Goal: Book appointment/travel/reservation

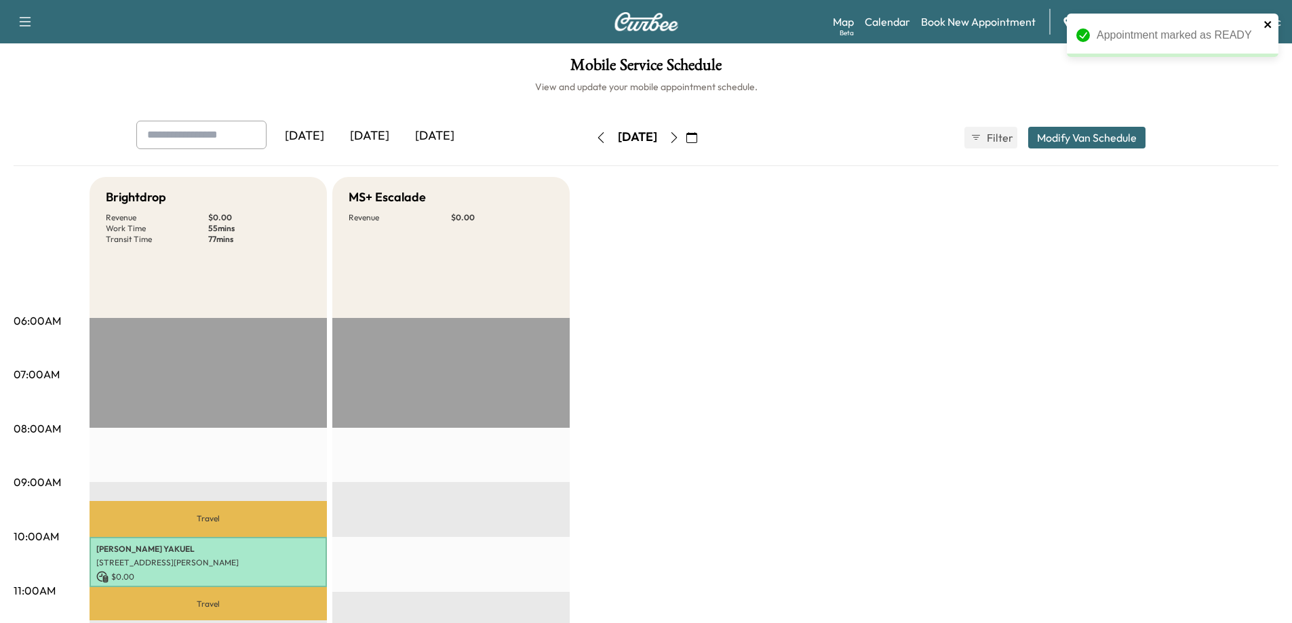
click at [1268, 26] on icon "close" at bounding box center [1267, 24] width 7 height 7
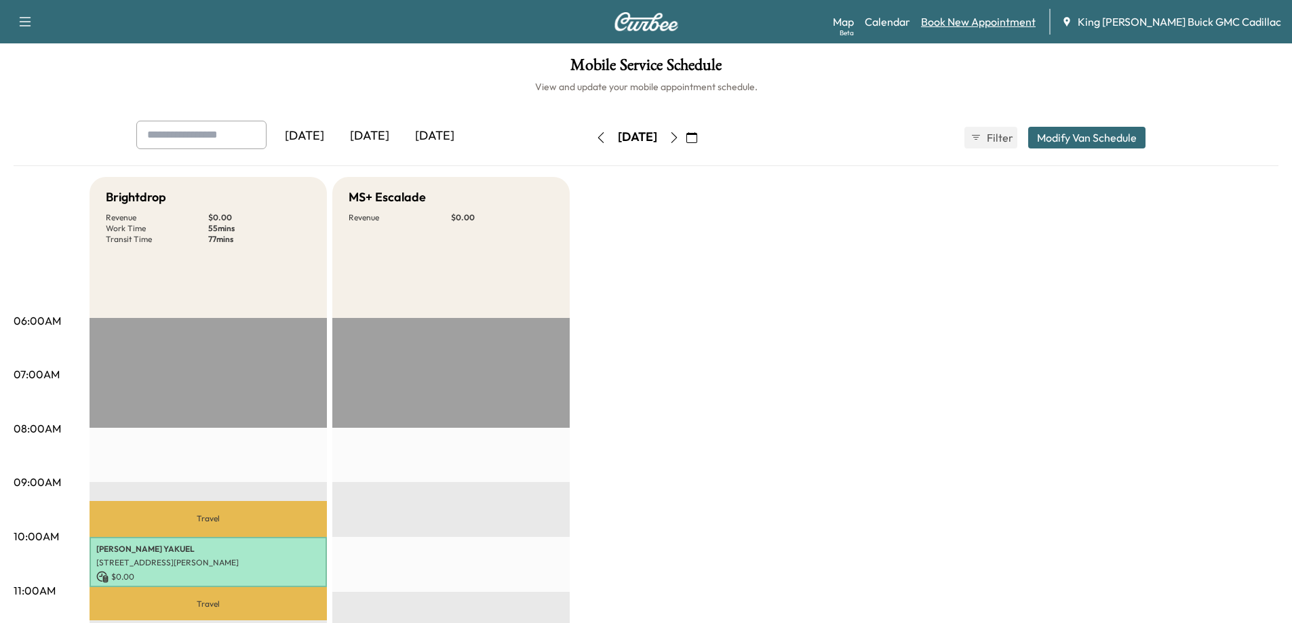
click at [1019, 19] on link "Book New Appointment" at bounding box center [978, 22] width 115 height 16
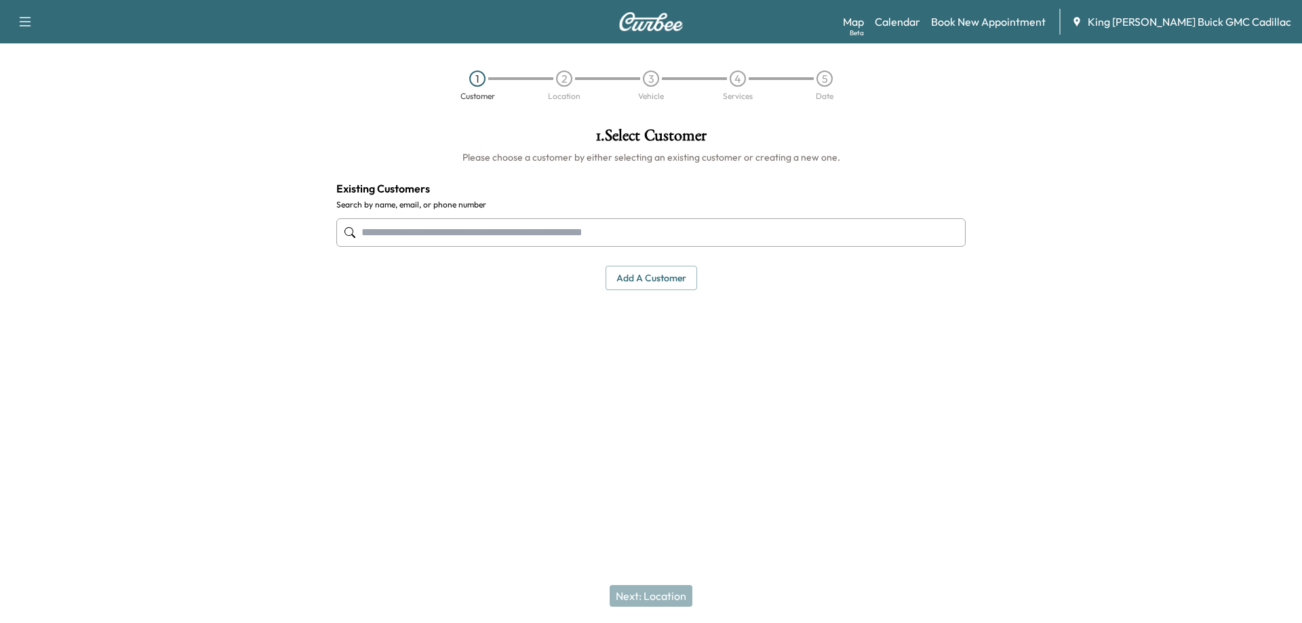
click at [515, 235] on input "text" at bounding box center [650, 232] width 629 height 28
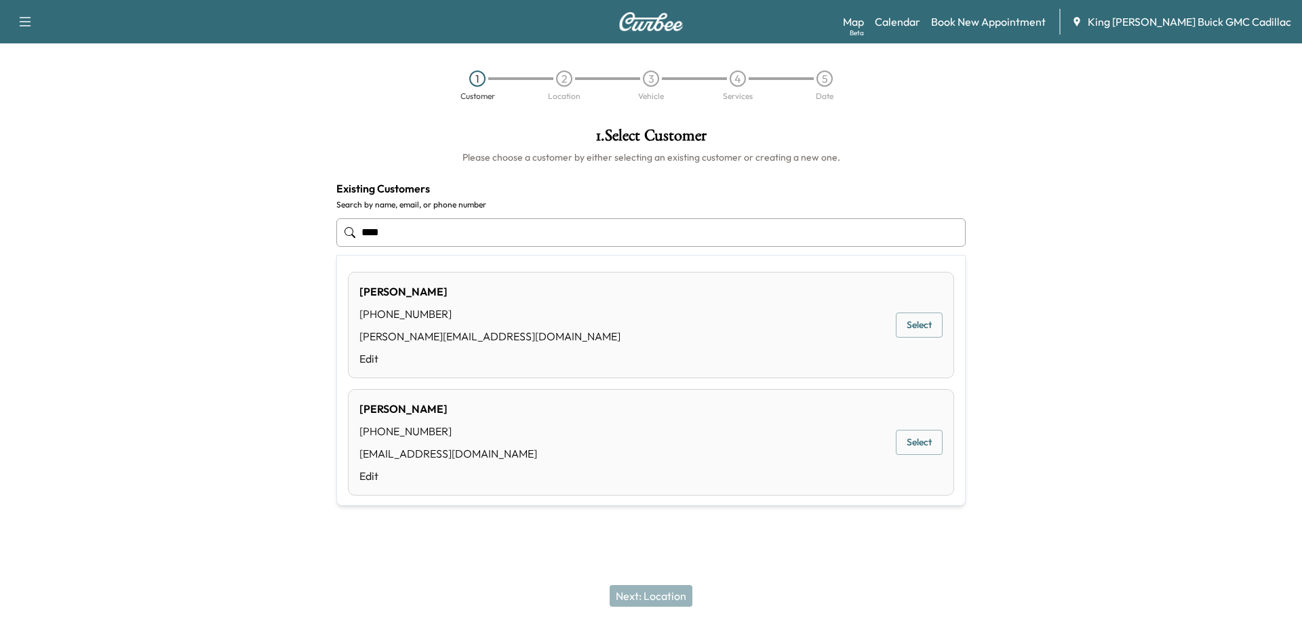
click at [929, 326] on button "Select" at bounding box center [919, 325] width 47 height 25
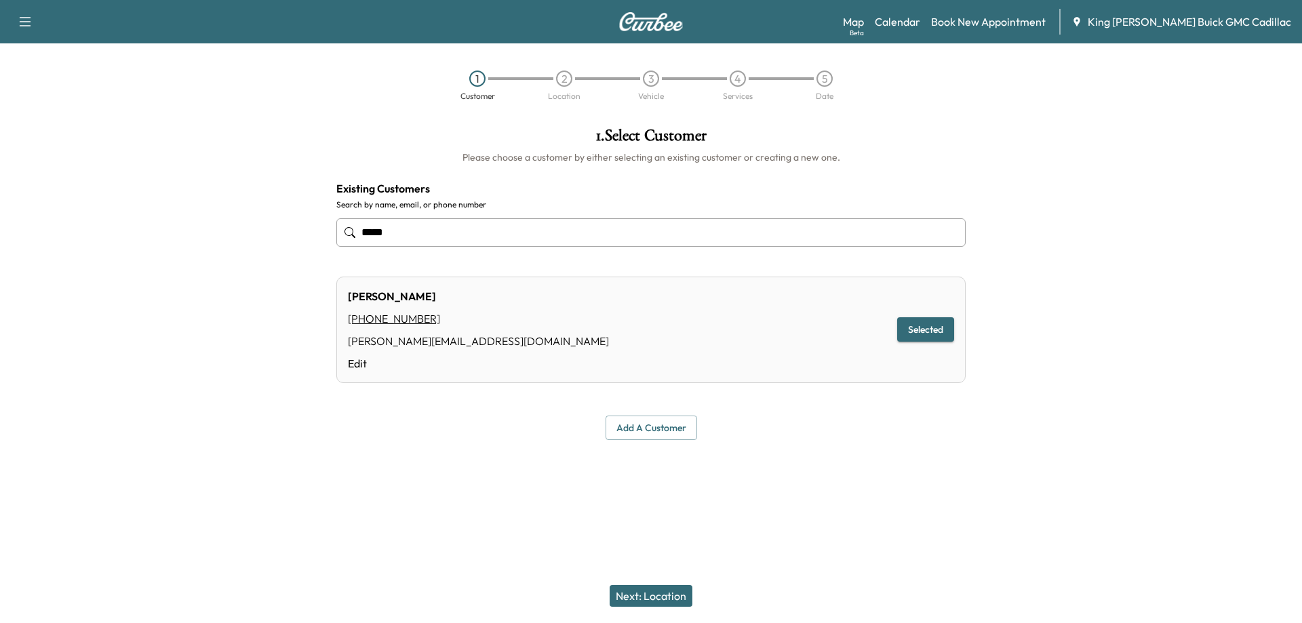
type input "****"
click at [663, 603] on button "Next: Location" at bounding box center [651, 596] width 83 height 22
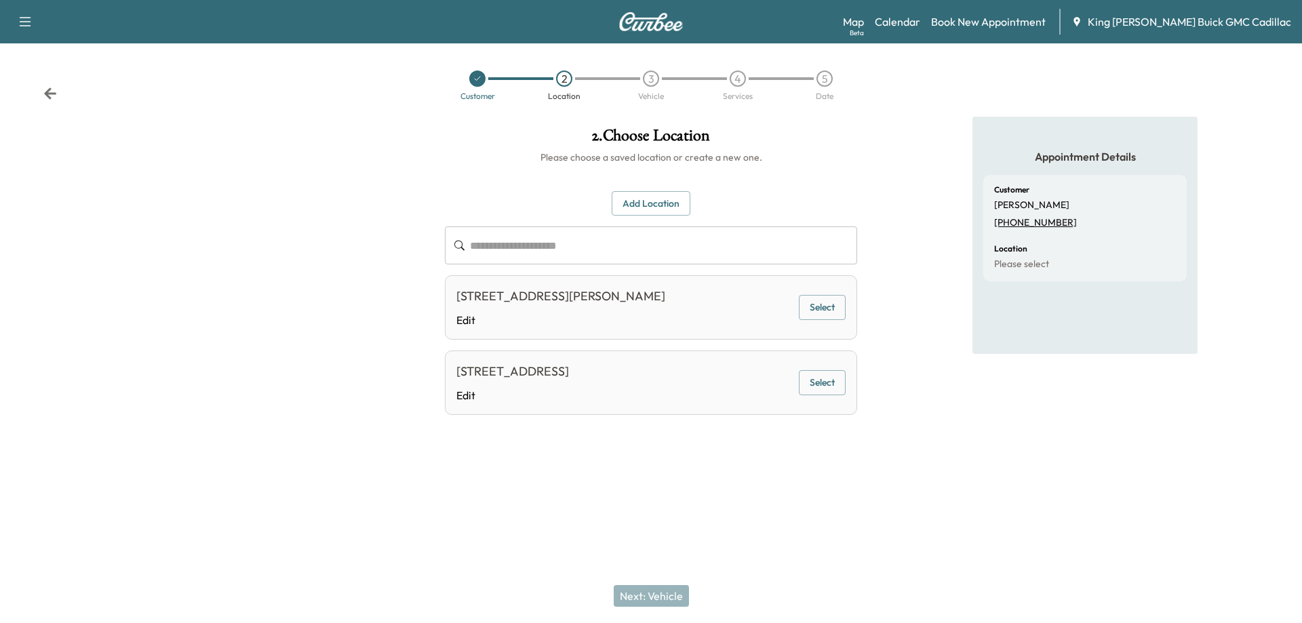
click at [824, 376] on button "Select" at bounding box center [822, 382] width 47 height 25
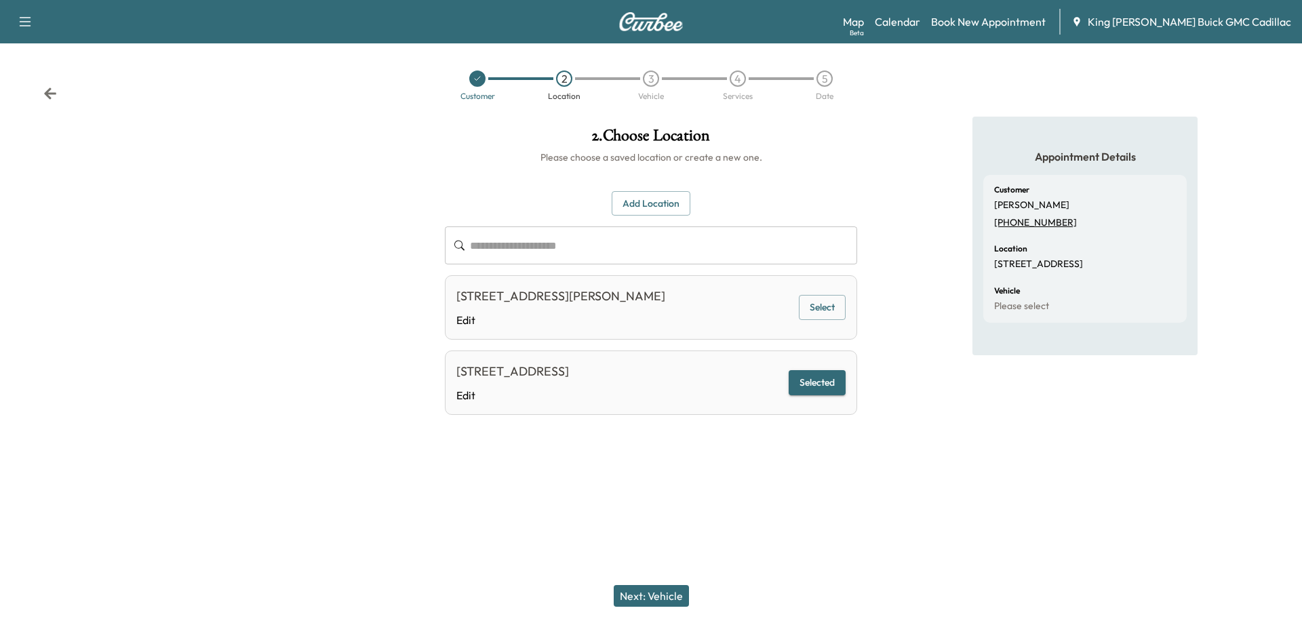
click at [633, 589] on button "Next: Vehicle" at bounding box center [651, 596] width 75 height 22
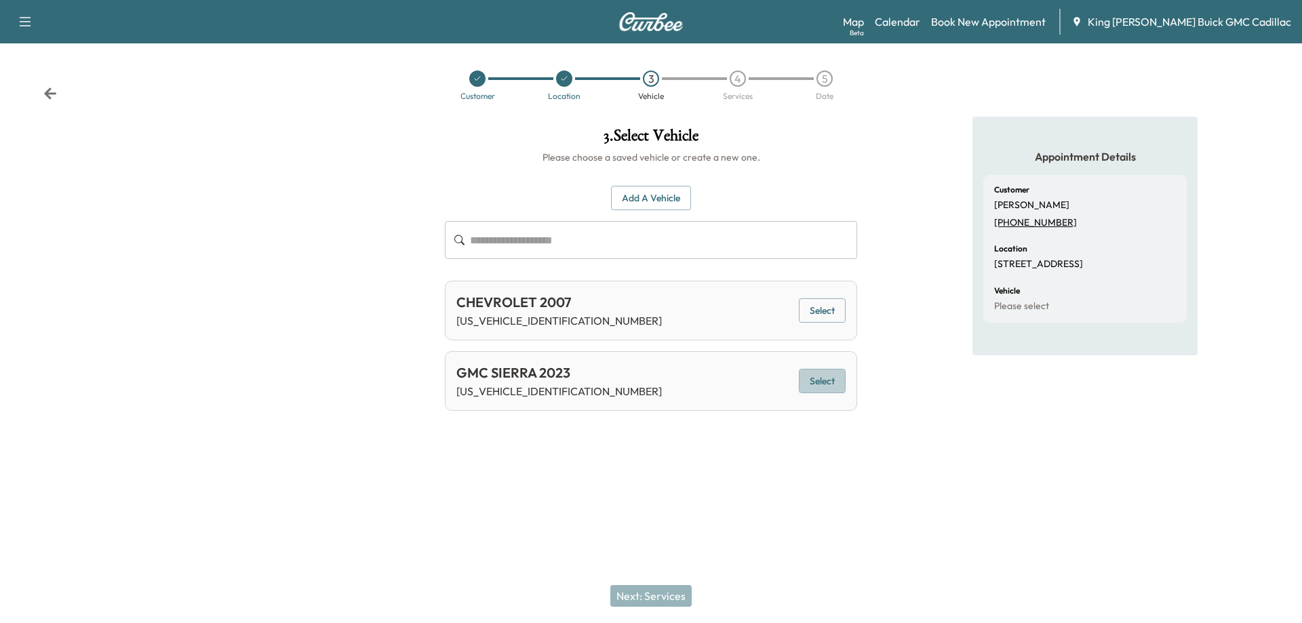
click at [831, 380] on button "Select" at bounding box center [822, 381] width 47 height 25
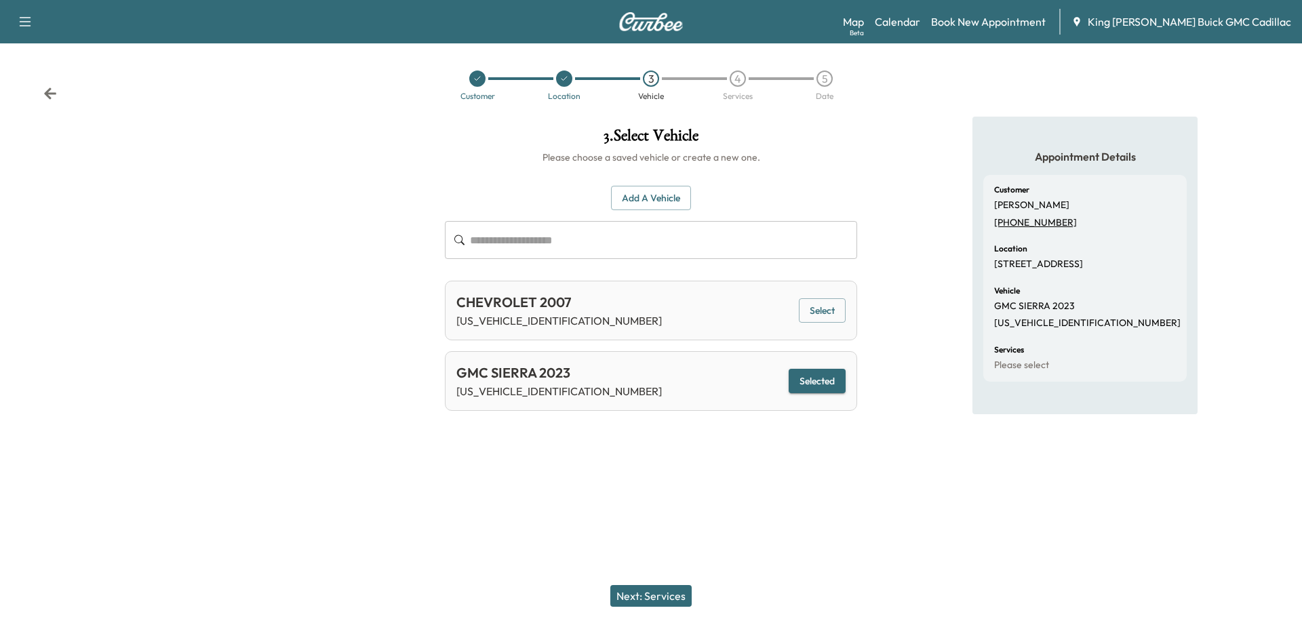
click at [660, 598] on button "Next: Services" at bounding box center [650, 596] width 81 height 22
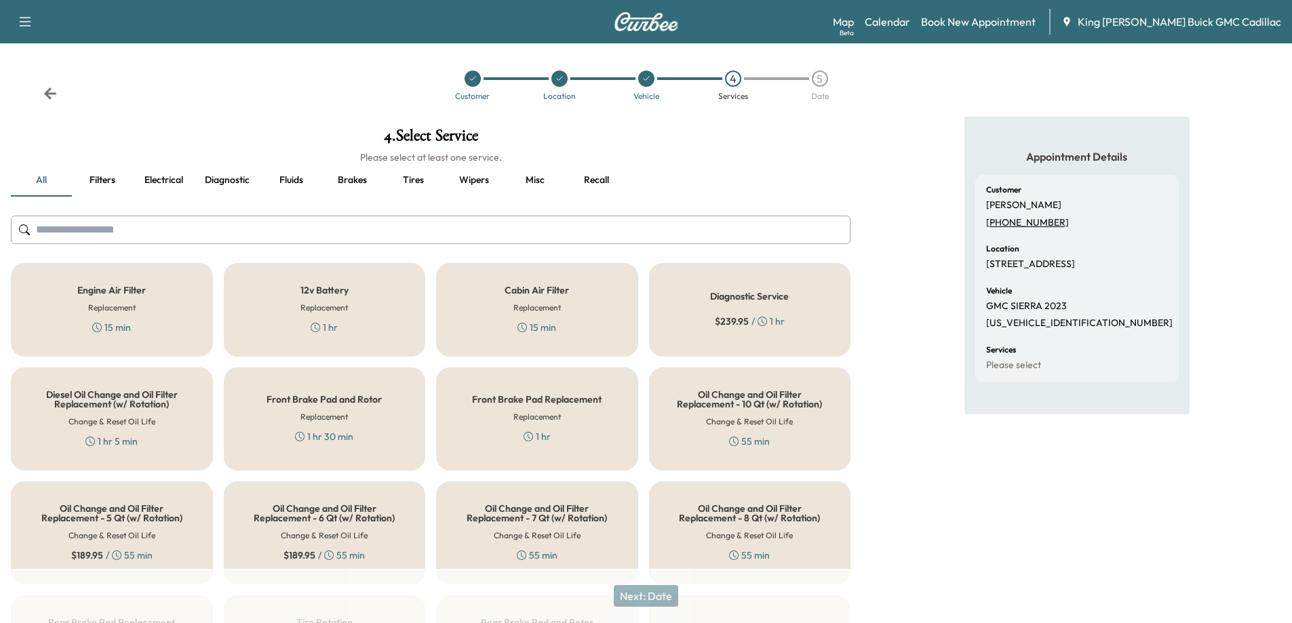
click at [144, 233] on input "text" at bounding box center [431, 230] width 840 height 28
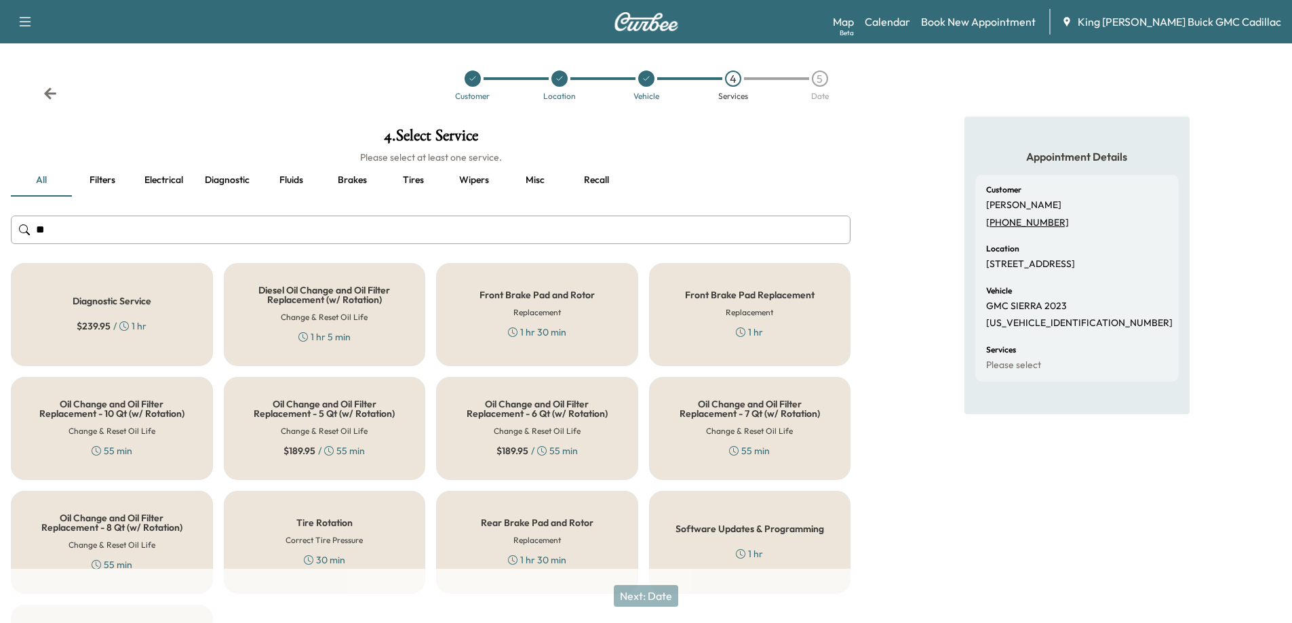
type input "***"
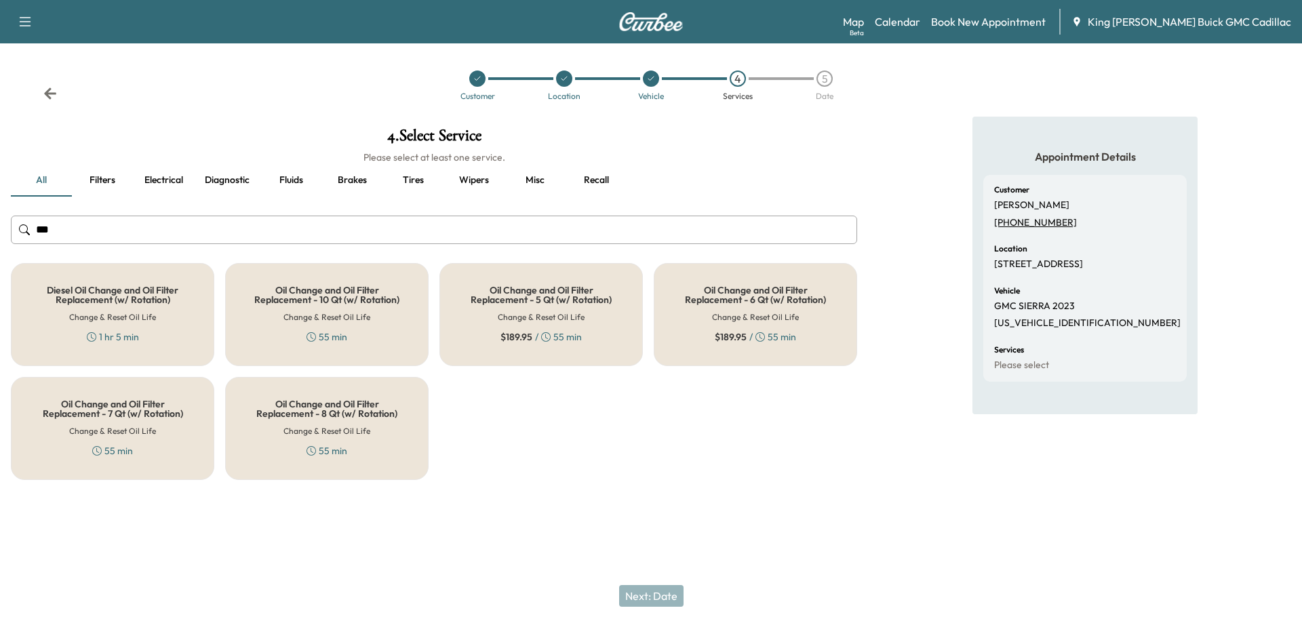
drag, startPoint x: 50, startPoint y: 235, endPoint x: 0, endPoint y: 233, distance: 49.5
click at [0, 234] on div "4 . Select Service Please select at least one service. all Filters Electrical D…" at bounding box center [434, 304] width 868 height 374
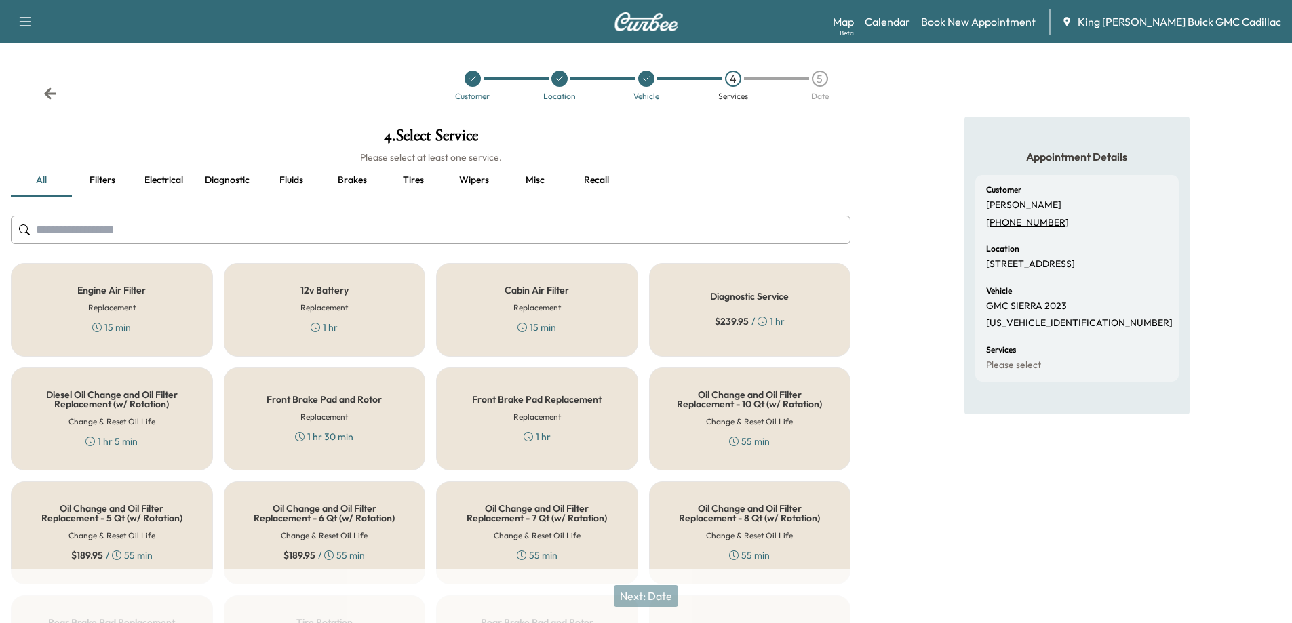
click at [591, 182] on button "Recall" at bounding box center [596, 180] width 61 height 33
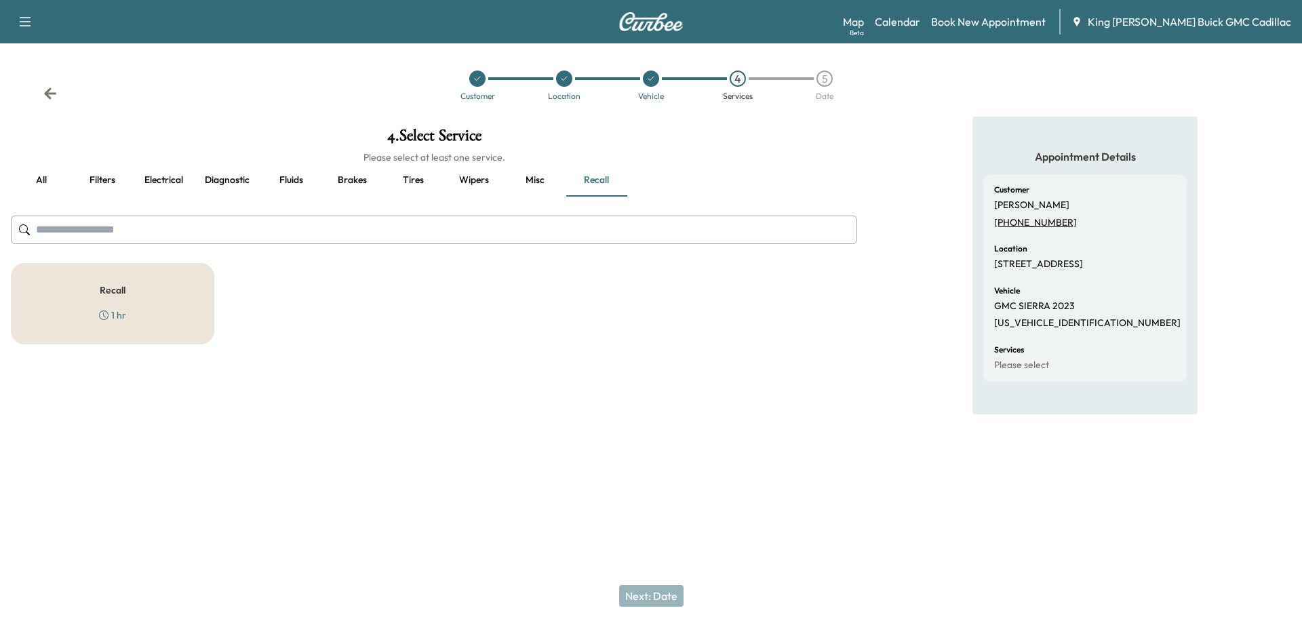
click at [52, 177] on button "all" at bounding box center [41, 180] width 61 height 33
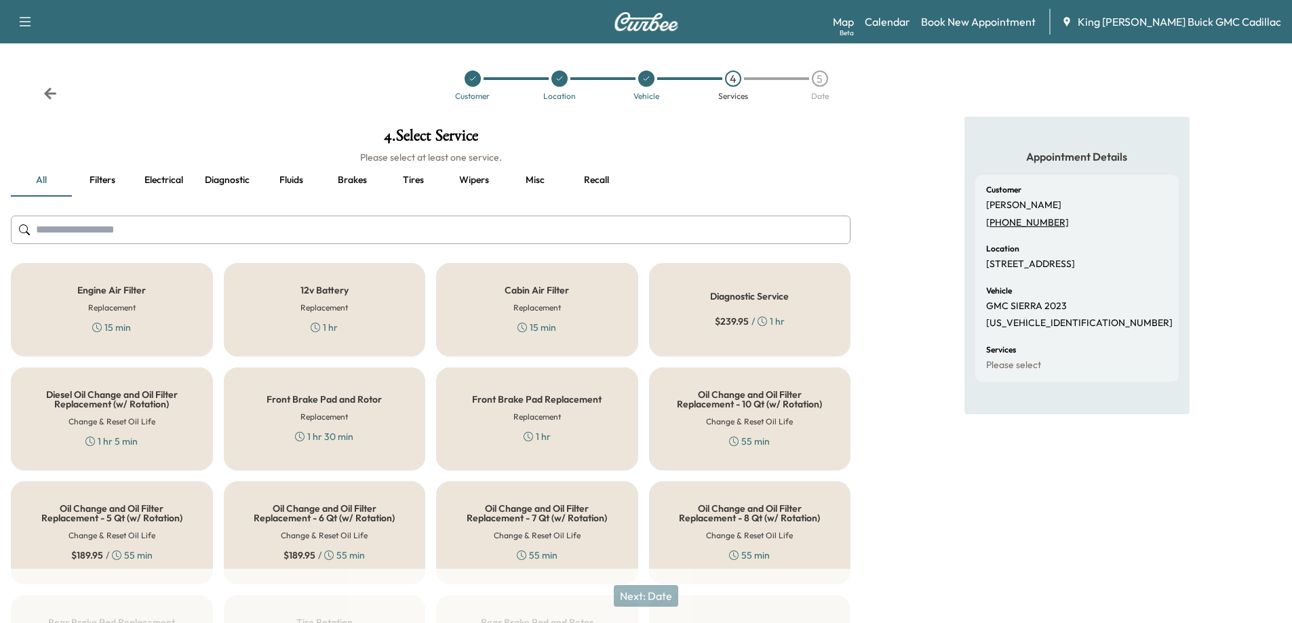
click at [427, 233] on input "text" at bounding box center [431, 230] width 840 height 28
click at [103, 178] on button "Filters" at bounding box center [102, 180] width 61 height 33
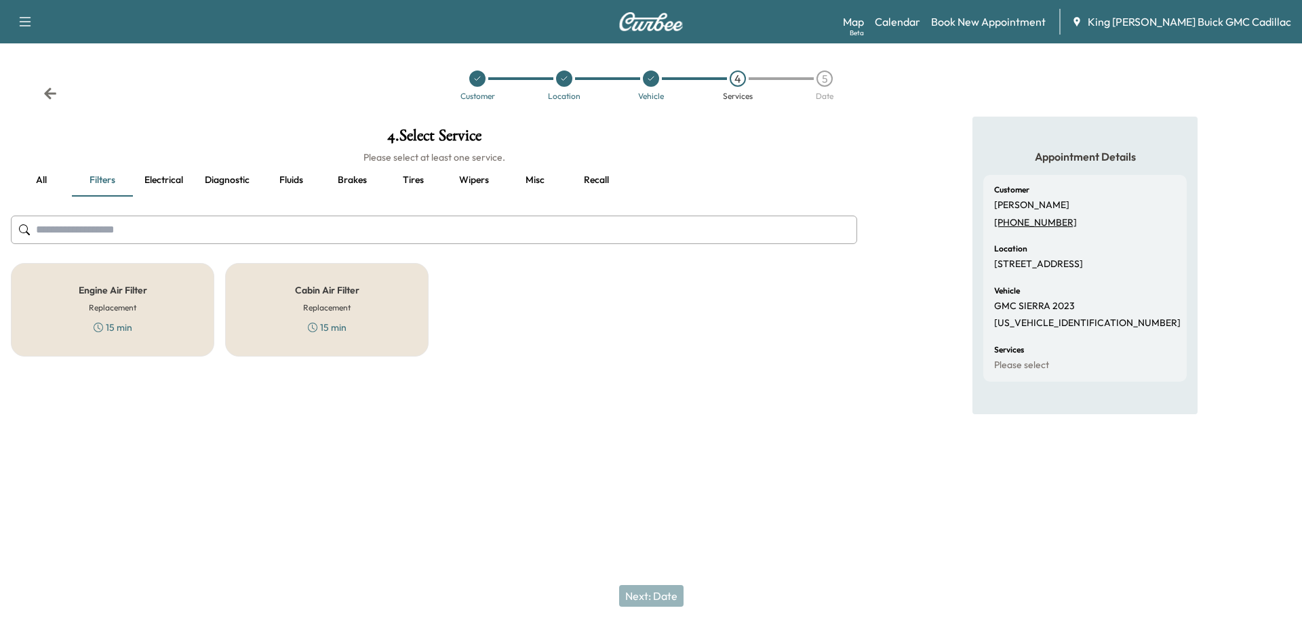
click at [47, 186] on button "all" at bounding box center [41, 180] width 61 height 33
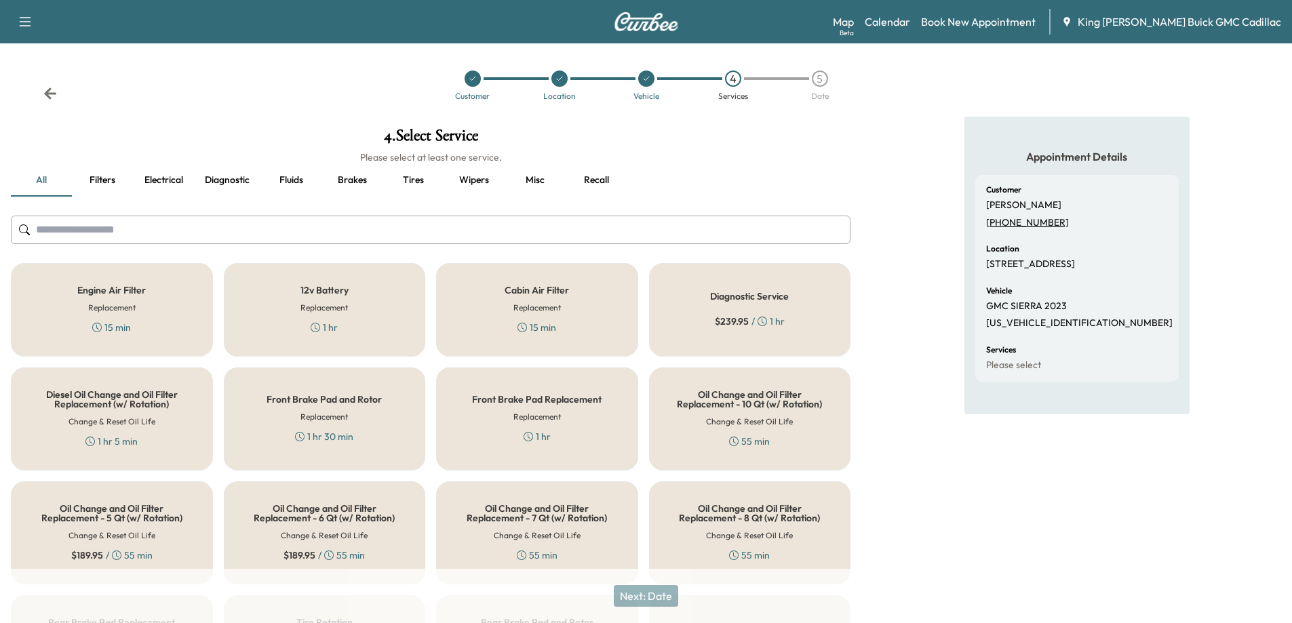
click at [513, 231] on input "text" at bounding box center [431, 230] width 840 height 28
click at [960, 21] on link "Book New Appointment" at bounding box center [978, 22] width 115 height 16
click at [910, 26] on link "Calendar" at bounding box center [887, 22] width 45 height 16
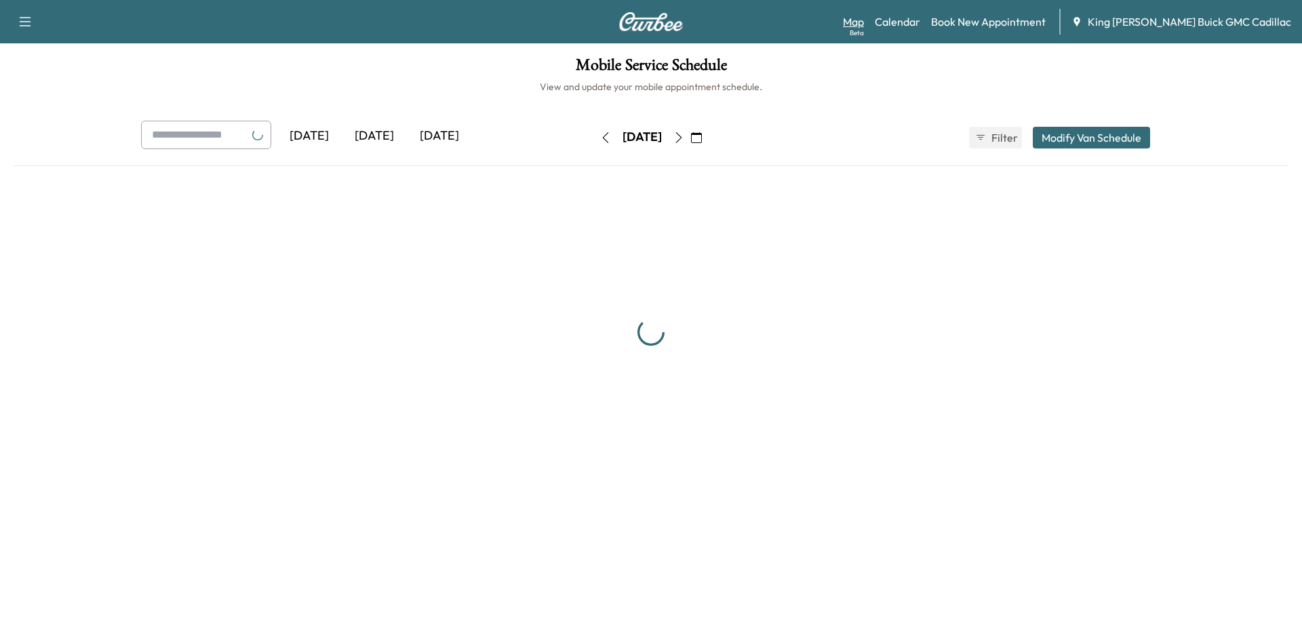
click at [864, 22] on link "Map Beta" at bounding box center [853, 22] width 21 height 16
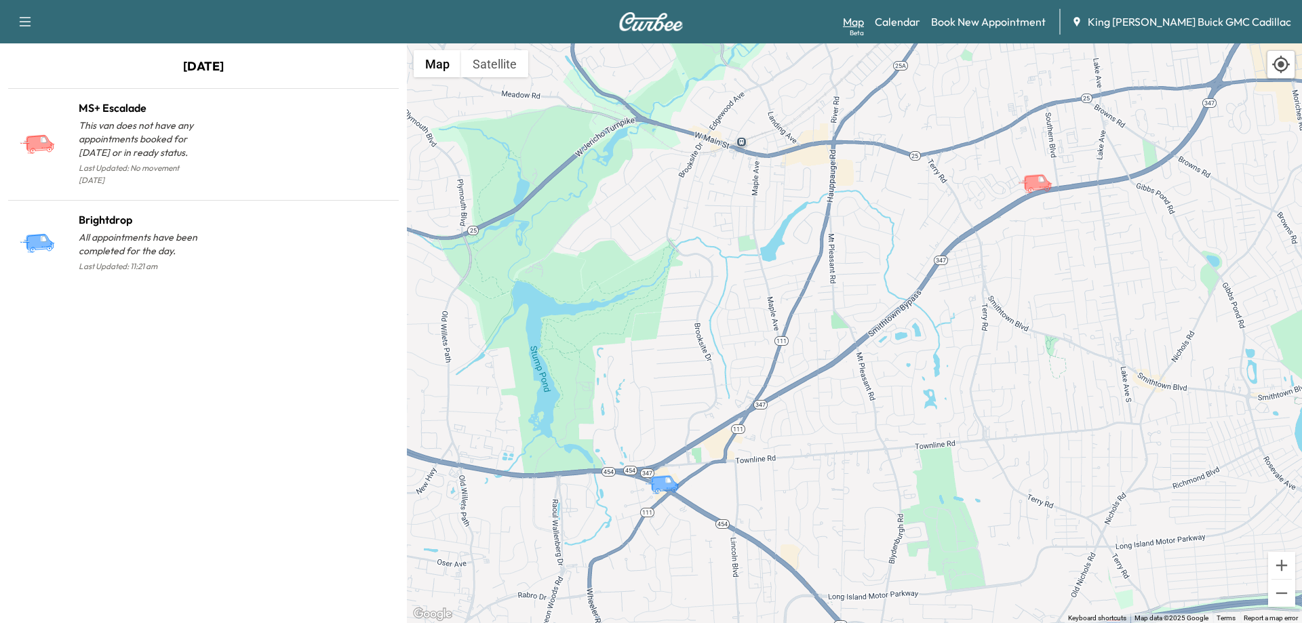
click at [864, 22] on link "Map Beta" at bounding box center [853, 22] width 21 height 16
click at [920, 26] on link "Calendar" at bounding box center [897, 22] width 45 height 16
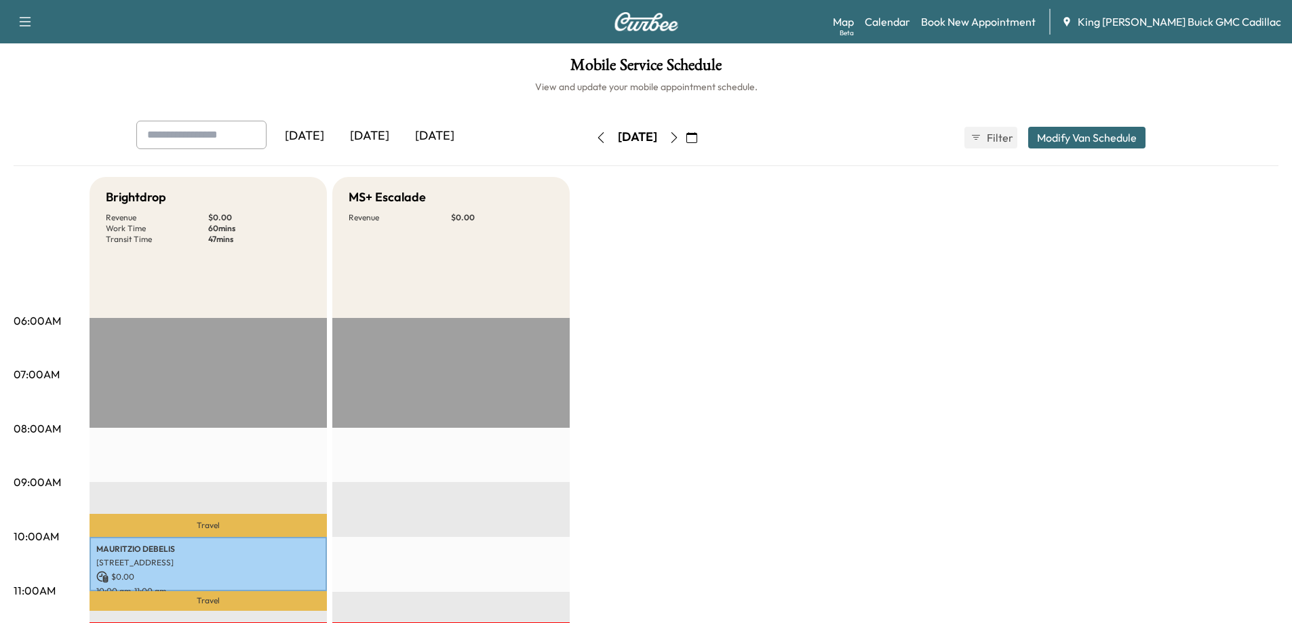
click at [679, 140] on icon "button" at bounding box center [674, 137] width 11 height 11
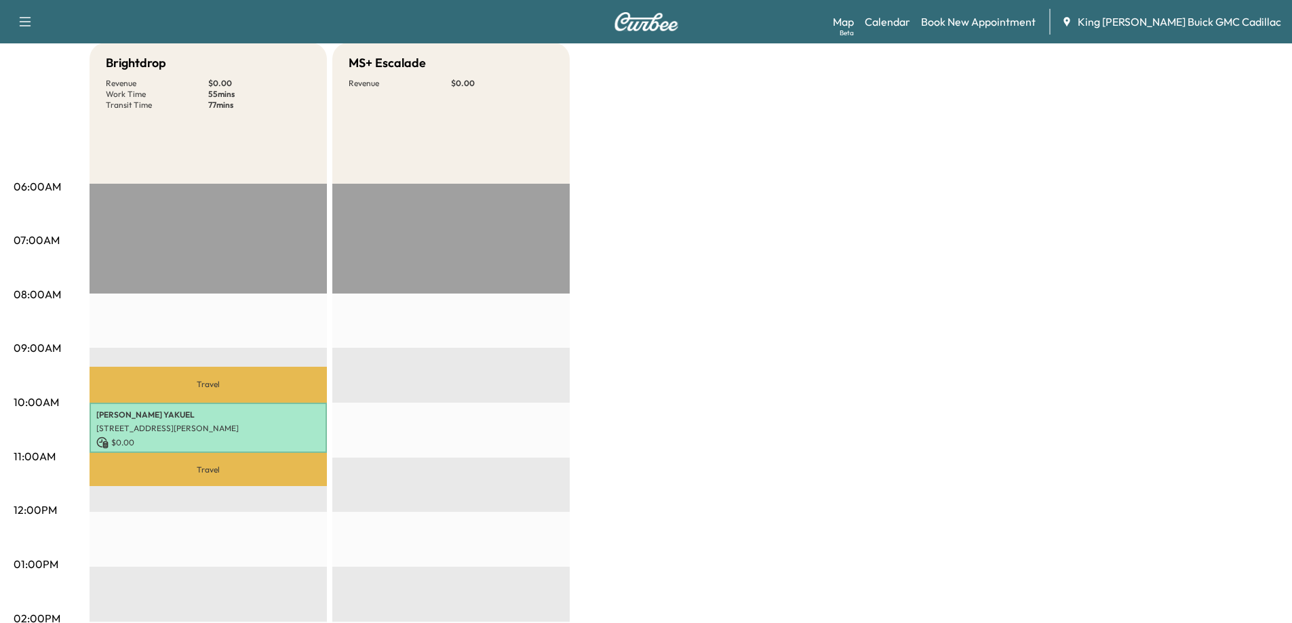
scroll to position [136, 0]
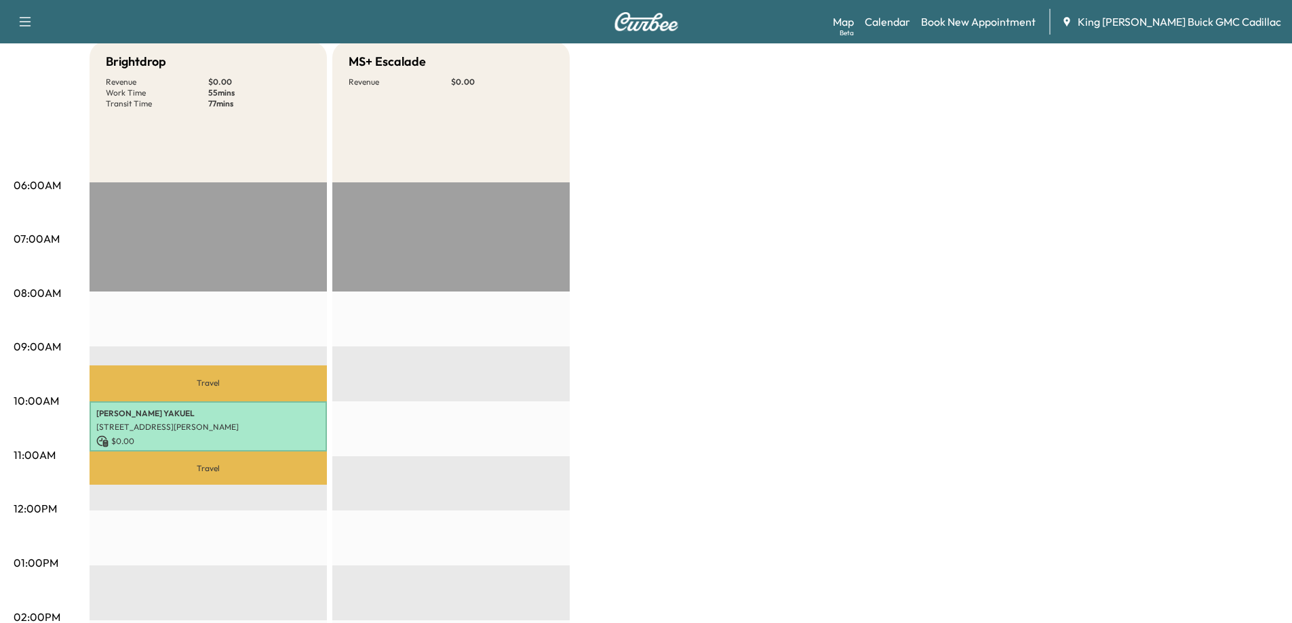
click at [627, 408] on div "Brightdrop Revenue $ 0.00 Work Time 55 mins Transit Time 77 mins Travel [PERSON…" at bounding box center [684, 549] width 1189 height 1017
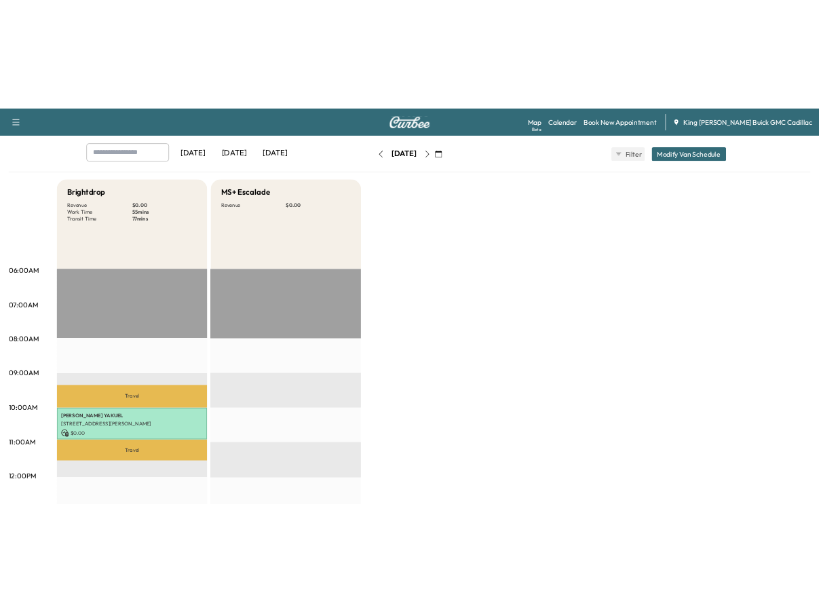
scroll to position [0, 0]
